Goal: Transaction & Acquisition: Purchase product/service

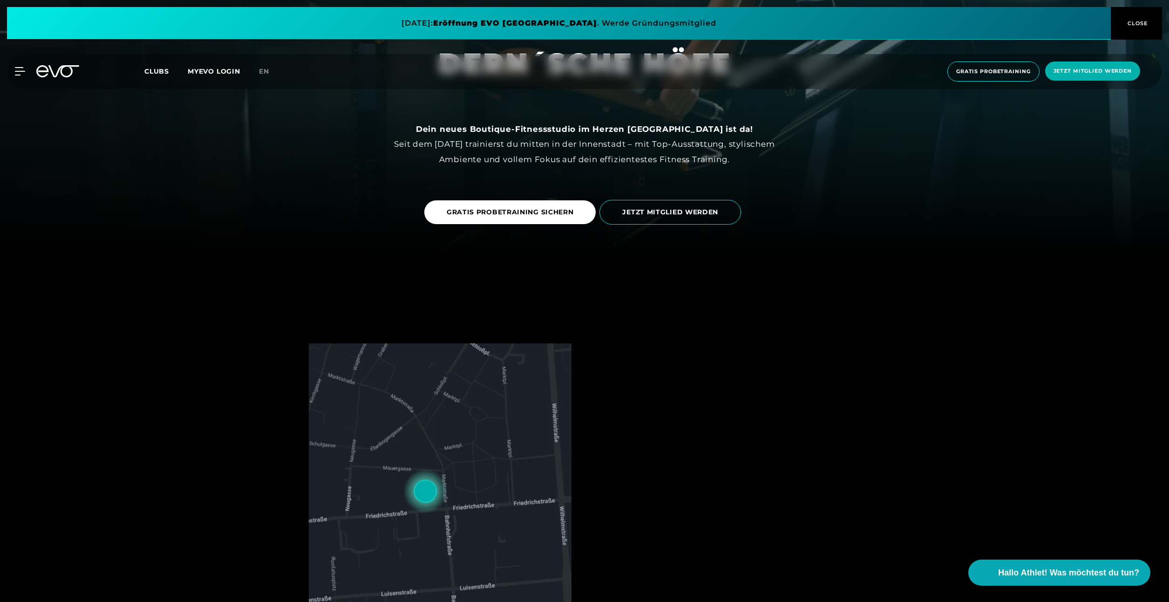
scroll to position [373, 0]
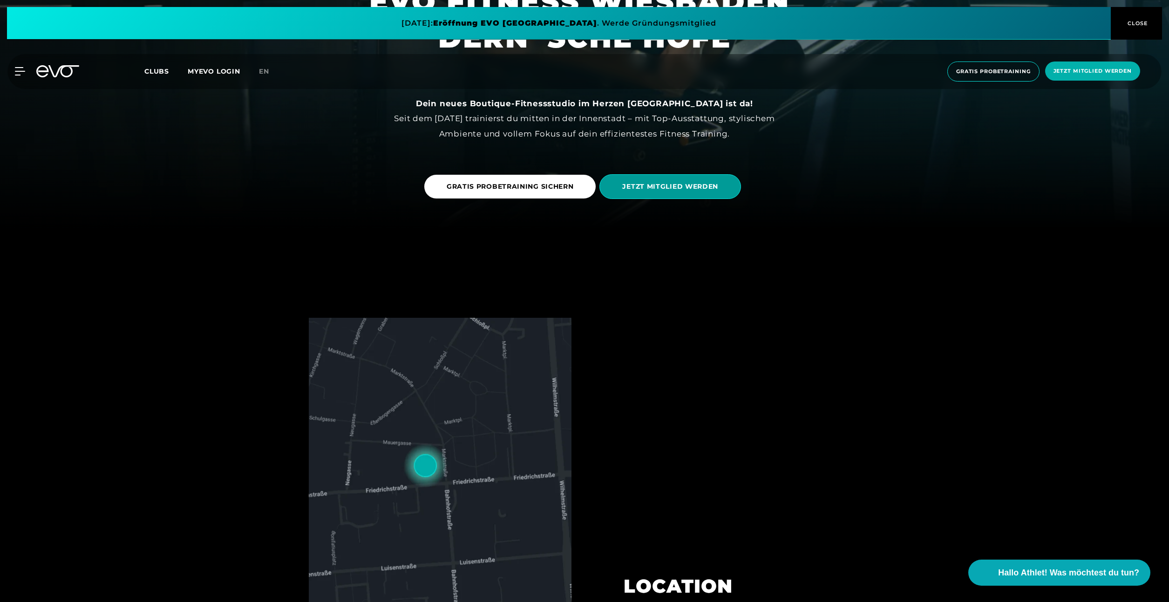
click at [675, 188] on span "JETZT MITGLIED WERDEN" at bounding box center [670, 187] width 96 height 10
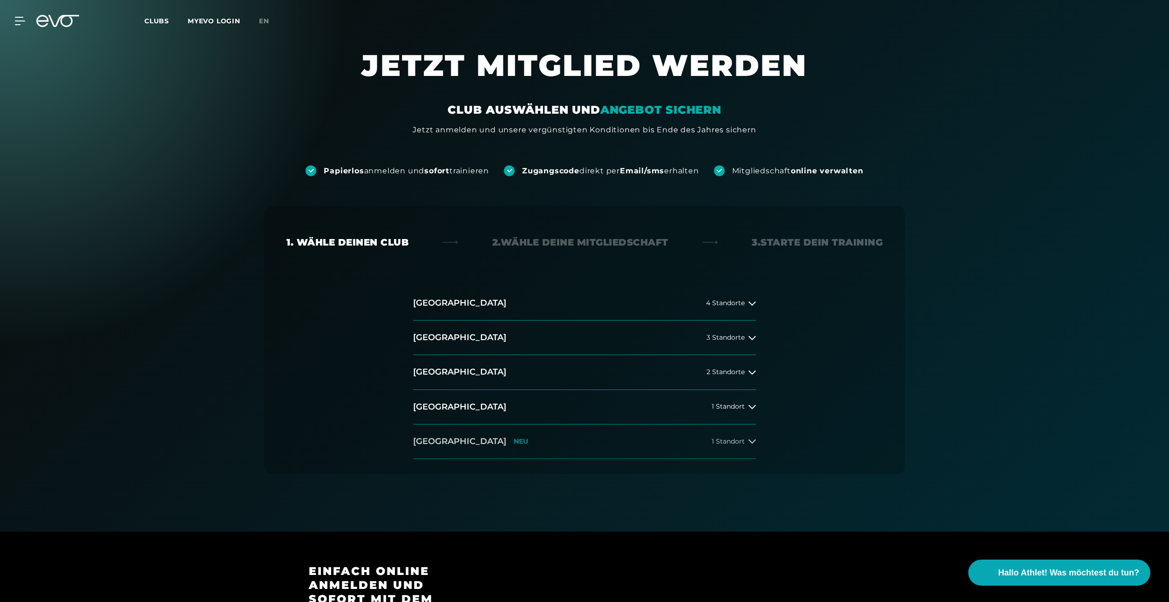
click at [505, 442] on button "Wiesbaden NEU 1 Standort" at bounding box center [584, 441] width 343 height 34
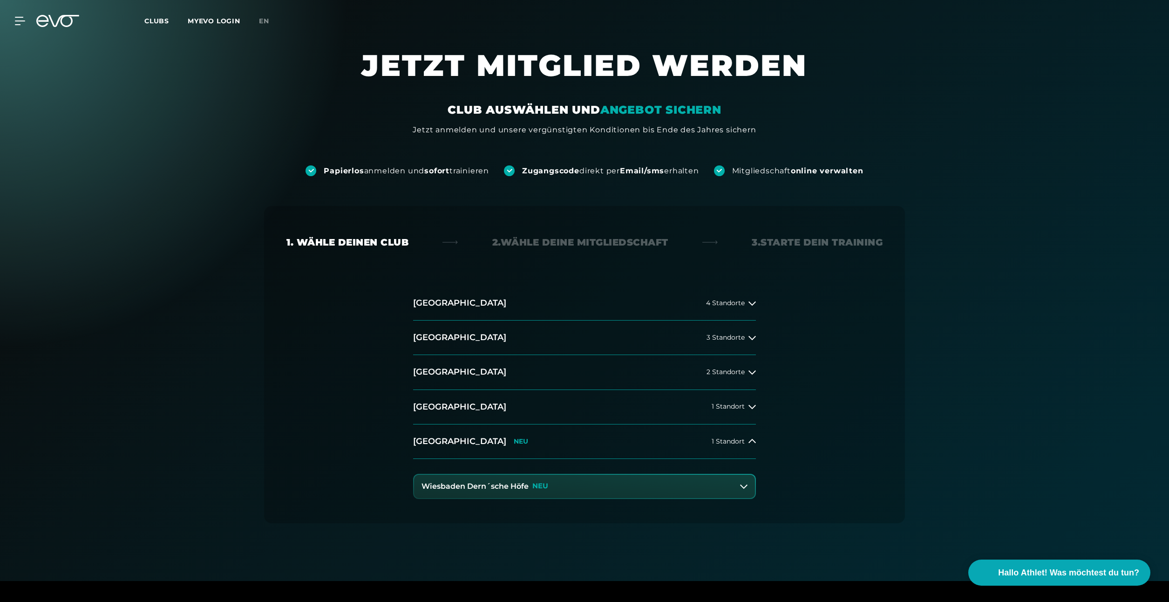
click at [495, 485] on h3 "Wiesbaden Dern´sche Höfe" at bounding box center [475, 486] width 107 height 8
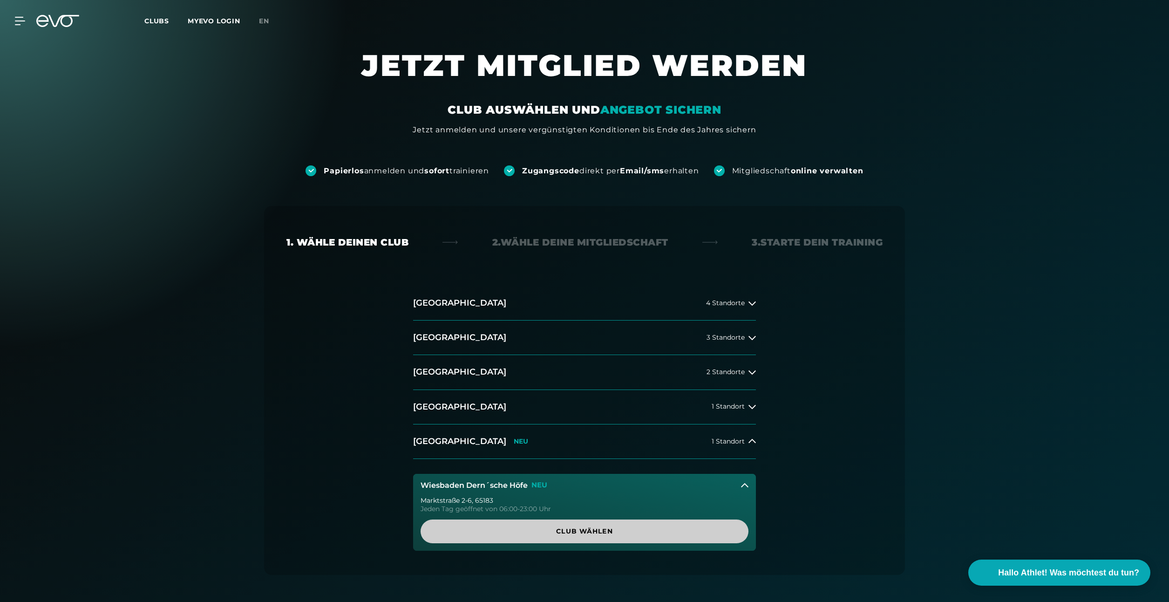
click at [539, 529] on span "Club wählen" at bounding box center [584, 531] width 283 height 10
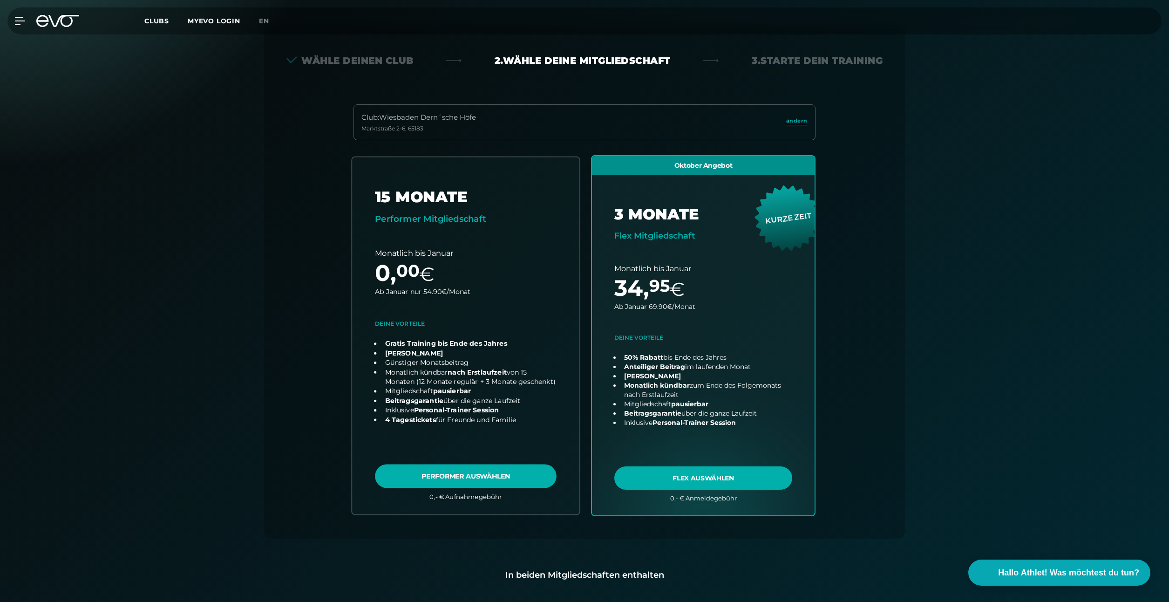
scroll to position [186, 0]
